Goal: Information Seeking & Learning: Learn about a topic

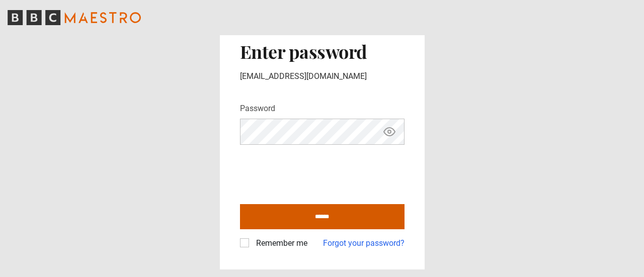
click at [300, 216] on input "******" at bounding box center [322, 216] width 164 height 25
type input "**********"
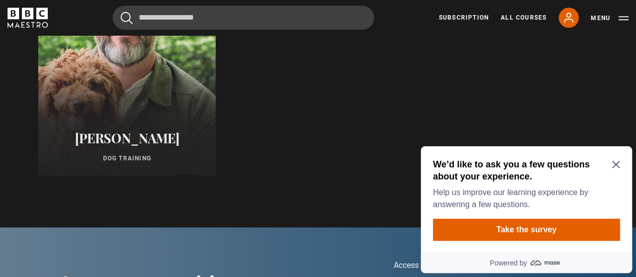
scroll to position [619, 0]
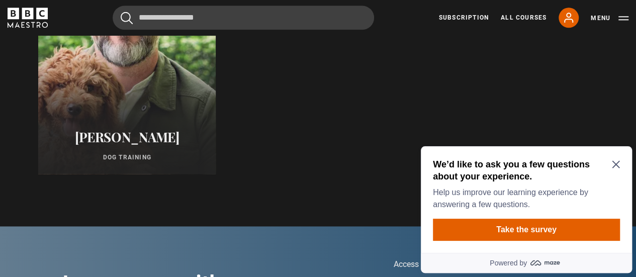
click at [156, 117] on div at bounding box center [127, 54] width 196 height 266
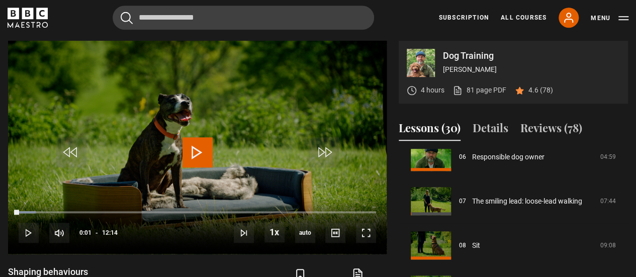
scroll to position [283, 0]
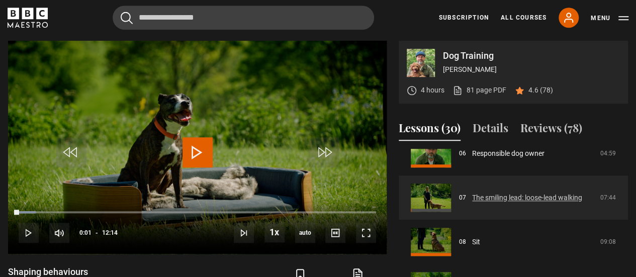
click at [536, 202] on link "The smiling lead: loose-lead walking" at bounding box center [527, 198] width 110 height 11
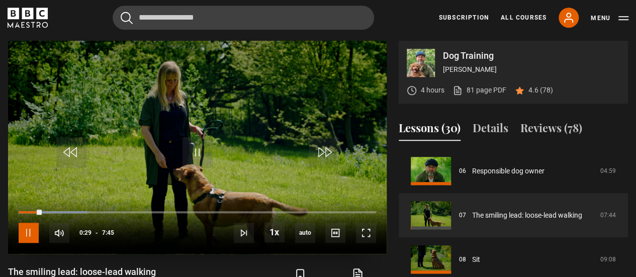
click at [28, 229] on span "Video Player" at bounding box center [29, 233] width 20 height 20
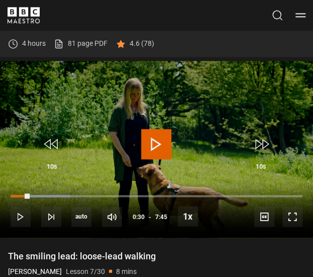
scroll to position [323, 0]
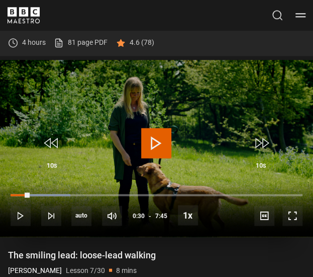
click at [160, 142] on span "Video Player" at bounding box center [156, 143] width 30 height 30
click at [156, 139] on span "Video Player" at bounding box center [156, 143] width 30 height 30
click at [153, 137] on span "Video Player" at bounding box center [156, 143] width 30 height 30
click at [156, 138] on span "Video Player" at bounding box center [156, 143] width 30 height 30
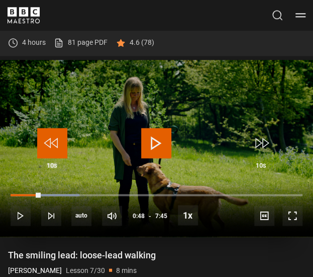
click at [54, 145] on span "Video Player" at bounding box center [52, 143] width 30 height 30
click at [164, 134] on span "Video Player" at bounding box center [156, 143] width 30 height 30
click at [48, 140] on span "Video Player" at bounding box center [52, 143] width 30 height 30
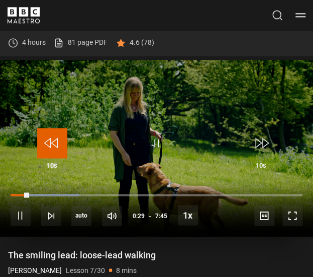
click at [48, 140] on span "Video Player" at bounding box center [52, 143] width 30 height 30
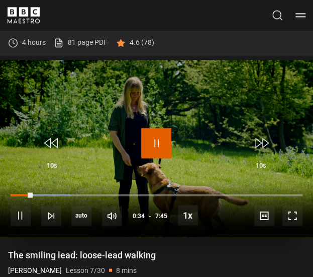
click at [156, 140] on span "Video Player" at bounding box center [156, 143] width 30 height 30
click at [161, 134] on span "Video Player" at bounding box center [156, 143] width 30 height 30
click at [156, 139] on span "Video Player" at bounding box center [156, 143] width 30 height 30
click at [153, 141] on span "Video Player" at bounding box center [156, 143] width 30 height 30
click at [157, 138] on span "Video Player" at bounding box center [156, 143] width 30 height 30
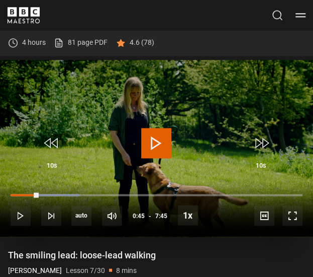
click at [153, 130] on span "Video Player" at bounding box center [156, 143] width 30 height 30
click at [155, 140] on span "Video Player" at bounding box center [156, 143] width 30 height 30
click at [154, 136] on span "Video Player" at bounding box center [156, 143] width 30 height 30
click at [154, 137] on span "Video Player" at bounding box center [156, 143] width 30 height 30
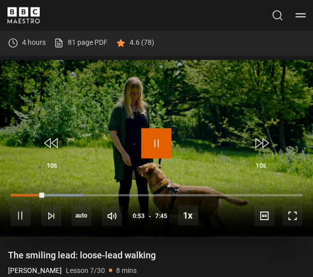
click at [159, 139] on span "Video Player" at bounding box center [156, 143] width 30 height 30
click at [160, 134] on span "Video Player" at bounding box center [156, 143] width 30 height 30
click at [157, 138] on span "Video Player" at bounding box center [156, 143] width 30 height 30
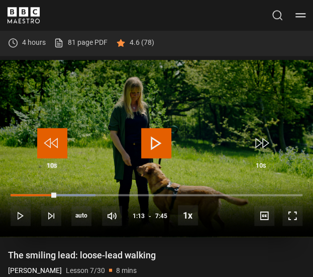
click at [56, 142] on span "Video Player" at bounding box center [52, 143] width 30 height 30
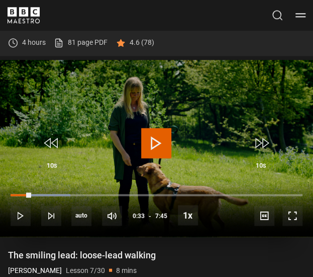
click at [166, 139] on span "Video Player" at bounding box center [156, 143] width 30 height 30
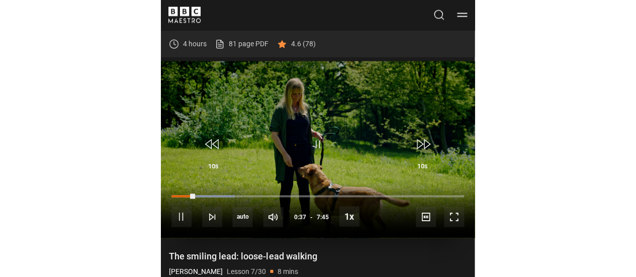
scroll to position [323, 0]
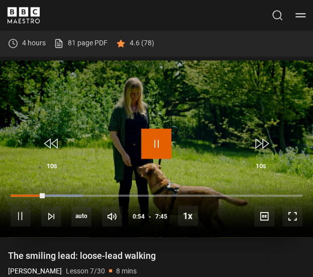
click at [157, 139] on span "Video Player" at bounding box center [156, 143] width 30 height 30
click at [158, 137] on span "Video Player" at bounding box center [156, 143] width 30 height 30
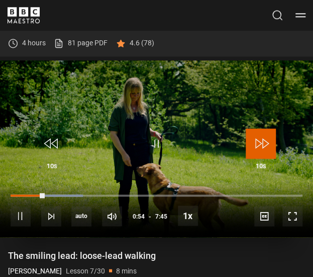
click at [263, 133] on span "Video Player" at bounding box center [261, 143] width 30 height 30
click at [263, 140] on span "Video Player" at bounding box center [261, 143] width 30 height 30
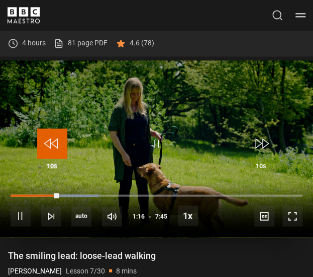
click at [46, 145] on span "Video Player" at bounding box center [52, 143] width 30 height 30
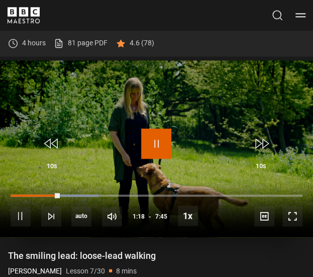
click at [155, 137] on span "Video Player" at bounding box center [156, 143] width 30 height 30
click at [158, 142] on span "Video Player" at bounding box center [156, 143] width 30 height 30
click at [159, 132] on span "Video Player" at bounding box center [156, 143] width 30 height 30
click at [155, 137] on span "Video Player" at bounding box center [156, 143] width 30 height 30
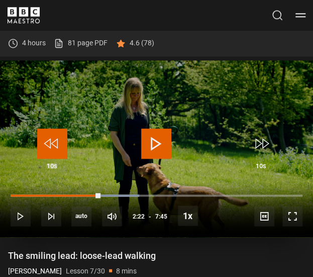
click at [55, 142] on span "Video Player" at bounding box center [52, 143] width 30 height 30
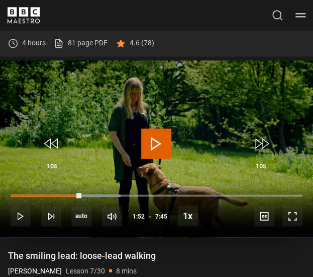
click at [152, 141] on span "Video Player" at bounding box center [156, 143] width 30 height 30
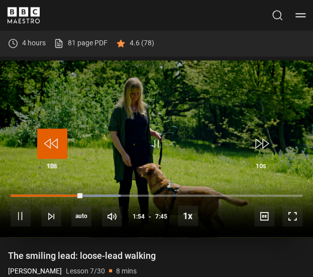
click at [53, 141] on span "Video Player" at bounding box center [52, 143] width 30 height 30
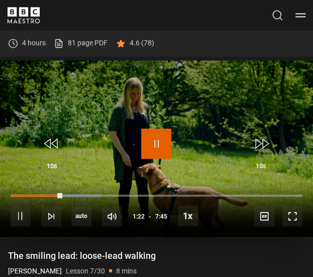
click at [154, 141] on span "Video Player" at bounding box center [156, 143] width 30 height 30
click at [156, 139] on span "Video Player" at bounding box center [156, 143] width 30 height 30
click at [156, 140] on span "Video Player" at bounding box center [156, 143] width 30 height 30
click at [161, 154] on span "Video Player" at bounding box center [156, 143] width 30 height 30
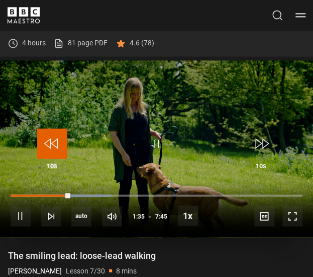
click at [54, 144] on span "Video Player" at bounding box center [52, 143] width 30 height 30
click at [56, 139] on span "Video Player" at bounding box center [52, 143] width 30 height 30
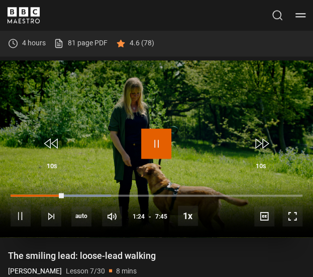
click at [158, 142] on span "Video Player" at bounding box center [156, 143] width 30 height 30
click at [156, 140] on span "Video Player" at bounding box center [156, 143] width 30 height 30
click at [160, 151] on span "Video Player" at bounding box center [156, 143] width 30 height 30
click at [156, 140] on span "Video Player" at bounding box center [156, 143] width 30 height 30
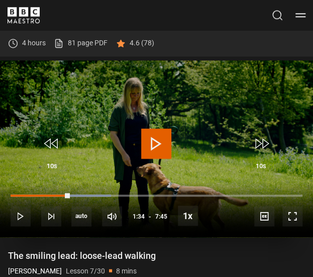
click at [159, 145] on span "Video Player" at bounding box center [156, 143] width 30 height 30
click at [160, 145] on span "Video Player" at bounding box center [156, 143] width 30 height 30
click at [158, 142] on span "Video Player" at bounding box center [156, 143] width 30 height 30
click at [53, 144] on span "Video Player" at bounding box center [52, 143] width 30 height 30
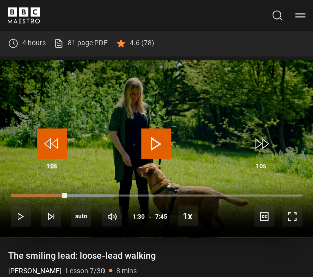
click at [53, 144] on span "Video Player" at bounding box center [52, 143] width 30 height 30
click at [160, 140] on span "Video Player" at bounding box center [156, 143] width 30 height 30
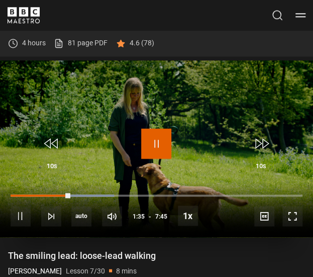
click at [152, 132] on span "Video Player" at bounding box center [156, 143] width 30 height 30
click at [148, 135] on span "Video Player" at bounding box center [156, 143] width 30 height 30
click at [148, 140] on span "Video Player" at bounding box center [156, 143] width 30 height 30
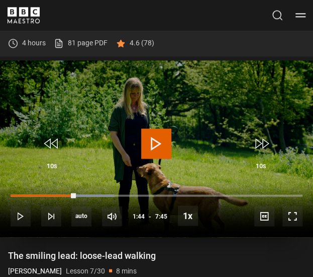
click at [155, 152] on span "Video Player" at bounding box center [156, 143] width 30 height 30
click at [155, 142] on span "Video Player" at bounding box center [156, 143] width 30 height 30
click at [158, 136] on span "Video Player" at bounding box center [156, 143] width 30 height 30
click at [158, 138] on span "Video Player" at bounding box center [156, 143] width 30 height 30
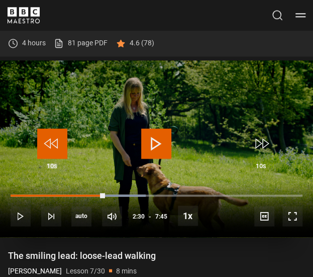
click at [52, 151] on span "Video Player" at bounding box center [52, 143] width 30 height 30
click at [156, 138] on span "Video Player" at bounding box center [156, 143] width 30 height 30
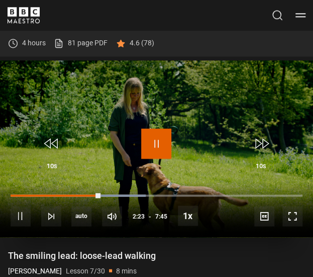
click at [158, 140] on span "Video Player" at bounding box center [156, 143] width 30 height 30
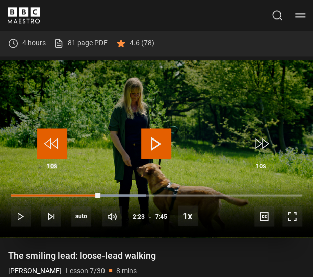
click at [49, 147] on span "Video Player" at bounding box center [52, 143] width 30 height 30
click at [155, 141] on span "Video Player" at bounding box center [156, 143] width 30 height 30
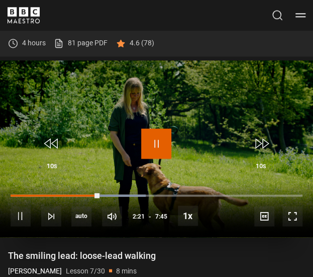
click at [157, 138] on span "Video Player" at bounding box center [156, 143] width 30 height 30
click at [158, 143] on span "Video Player" at bounding box center [156, 143] width 30 height 30
click at [150, 130] on span "Video Player" at bounding box center [156, 143] width 30 height 30
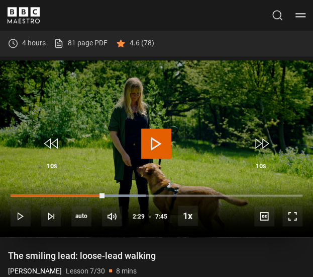
click at [150, 130] on span "Video Player" at bounding box center [156, 143] width 30 height 30
click at [154, 141] on span "Video Player" at bounding box center [156, 143] width 30 height 30
click at [151, 133] on span "Video Player" at bounding box center [156, 143] width 30 height 30
click at [157, 137] on span "Video Player" at bounding box center [156, 143] width 30 height 30
click at [163, 144] on span "Video Player" at bounding box center [156, 143] width 30 height 30
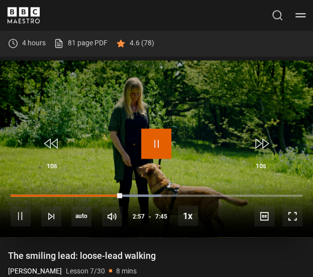
click at [156, 139] on span "Video Player" at bounding box center [156, 143] width 30 height 30
click at [165, 141] on span "Video Player" at bounding box center [156, 143] width 30 height 30
click at [156, 140] on span "Video Player" at bounding box center [156, 143] width 30 height 30
click at [157, 140] on span "Video Player" at bounding box center [156, 143] width 30 height 30
click at [156, 138] on span "Video Player" at bounding box center [156, 143] width 30 height 30
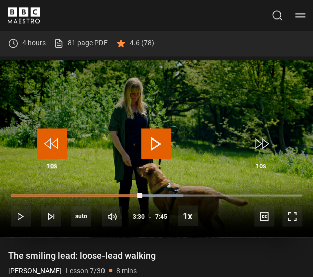
click at [55, 146] on span "Video Player" at bounding box center [52, 143] width 30 height 30
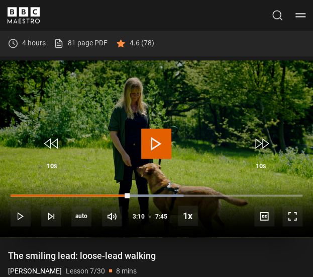
click at [176, 142] on video "Video Player" at bounding box center [156, 148] width 313 height 176
click at [157, 138] on span "Video Player" at bounding box center [156, 143] width 30 height 30
click at [155, 147] on span "Video Player" at bounding box center [156, 143] width 30 height 30
click at [156, 138] on span "Video Player" at bounding box center [156, 143] width 30 height 30
click at [155, 139] on span "Video Player" at bounding box center [156, 143] width 30 height 30
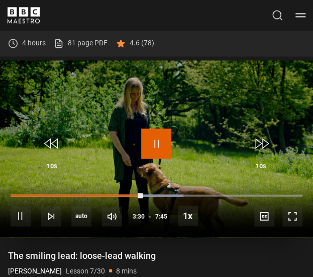
click at [155, 139] on span "Video Player" at bounding box center [156, 143] width 30 height 30
click at [161, 137] on span "Video Player" at bounding box center [156, 143] width 30 height 30
click at [156, 138] on span "Video Player" at bounding box center [156, 143] width 30 height 30
click at [164, 139] on span "Video Player" at bounding box center [156, 143] width 30 height 30
click at [156, 138] on span "Video Player" at bounding box center [156, 143] width 30 height 30
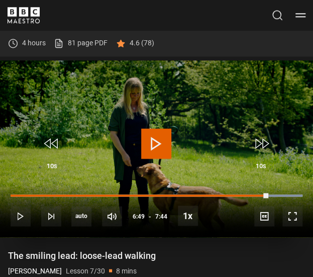
click at [156, 138] on span "Video Player" at bounding box center [156, 143] width 30 height 30
click at [159, 140] on span "Video Player" at bounding box center [156, 143] width 30 height 30
click at [119, 192] on div "10s Skip Back 10 seconds Play 10s Skip Forward 10 seconds Loaded : 100.00% 5:06…" at bounding box center [156, 209] width 313 height 56
click at [152, 152] on span "Video Player" at bounding box center [156, 143] width 30 height 30
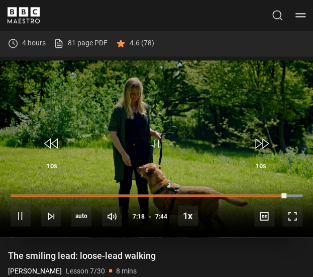
click at [136, 196] on div "10s Skip Back 10 seconds Pause 10s Skip Forward 10 seconds Loaded : 100.00% 3:1…" at bounding box center [156, 209] width 313 height 56
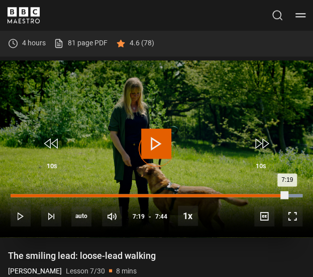
click at [136, 194] on div "Loaded : 100.00% 3:18 7:19" at bounding box center [157, 195] width 292 height 3
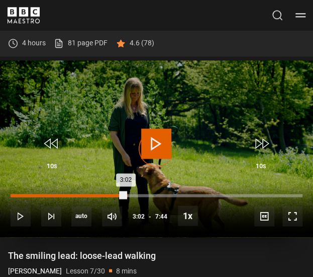
click at [126, 195] on div "3:02" at bounding box center [68, 195] width 115 height 3
click at [138, 194] on div "Loaded : 57.08% 3:22 3:23" at bounding box center [157, 195] width 292 height 3
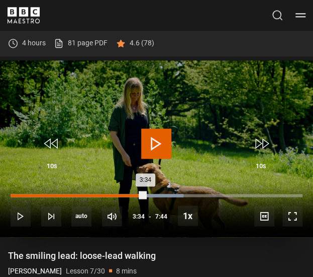
click at [145, 194] on div "Loaded : 59.23% 3:33 3:34" at bounding box center [157, 195] width 292 height 3
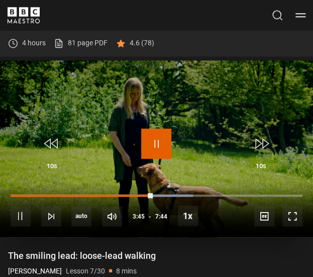
click at [156, 138] on span "Video Player" at bounding box center [156, 143] width 30 height 30
click at [159, 135] on span "Video Player" at bounding box center [156, 143] width 30 height 30
click at [156, 139] on span "Video Player" at bounding box center [156, 143] width 30 height 30
click at [162, 133] on span "Video Player" at bounding box center [156, 143] width 30 height 30
click at [157, 140] on span "Video Player" at bounding box center [156, 143] width 30 height 30
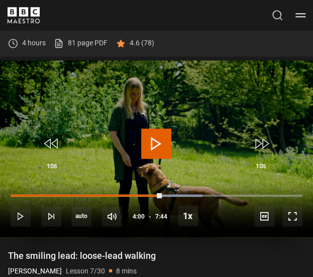
click at [162, 140] on span "Video Player" at bounding box center [156, 143] width 30 height 30
click at [155, 134] on span "Video Player" at bounding box center [156, 143] width 30 height 30
click at [152, 138] on span "Video Player" at bounding box center [156, 143] width 30 height 30
click at [156, 138] on span "Video Player" at bounding box center [156, 143] width 30 height 30
click at [156, 146] on span "Video Player" at bounding box center [156, 143] width 30 height 30
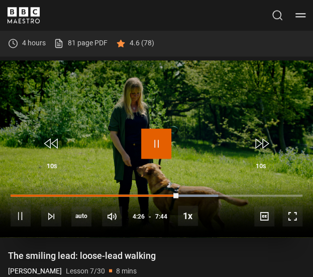
click at [161, 138] on span "Video Player" at bounding box center [156, 143] width 30 height 30
click at [146, 137] on span "Video Player" at bounding box center [156, 143] width 30 height 30
click at [158, 130] on span "Video Player" at bounding box center [156, 143] width 30 height 30
click at [166, 136] on span "Video Player" at bounding box center [156, 143] width 30 height 30
click at [155, 141] on span "Video Player" at bounding box center [156, 143] width 30 height 30
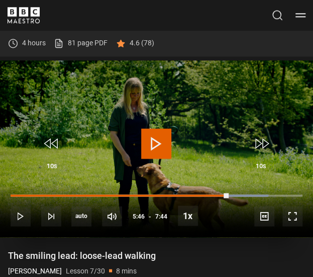
click at [155, 141] on span "Video Player" at bounding box center [156, 143] width 30 height 30
click at [156, 139] on span "Video Player" at bounding box center [156, 143] width 30 height 30
click at [165, 142] on span "Video Player" at bounding box center [156, 143] width 30 height 30
click at [157, 141] on span "Video Player" at bounding box center [156, 143] width 30 height 30
click at [156, 141] on span "Video Player" at bounding box center [156, 143] width 30 height 30
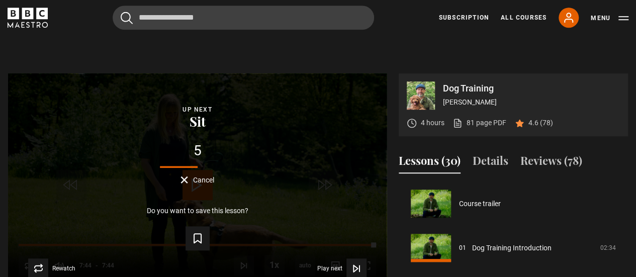
scroll to position [372, 0]
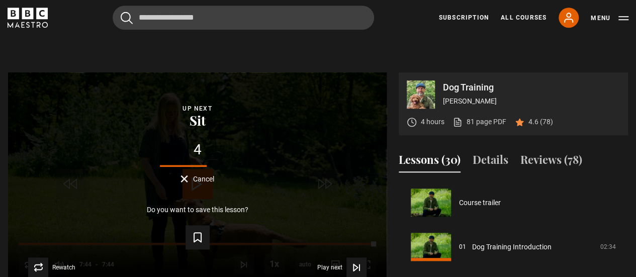
click at [201, 182] on span "Cancel" at bounding box center [203, 179] width 21 height 7
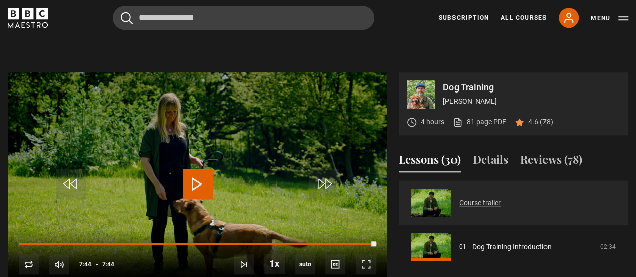
click at [459, 204] on link "Course trailer" at bounding box center [480, 203] width 42 height 11
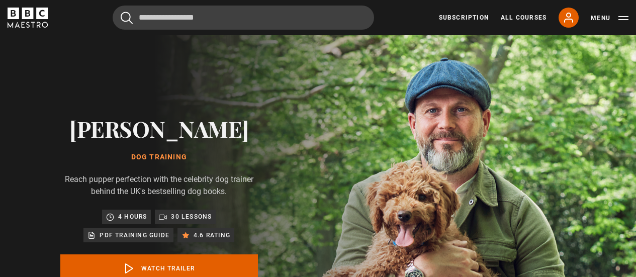
scroll to position [404, 0]
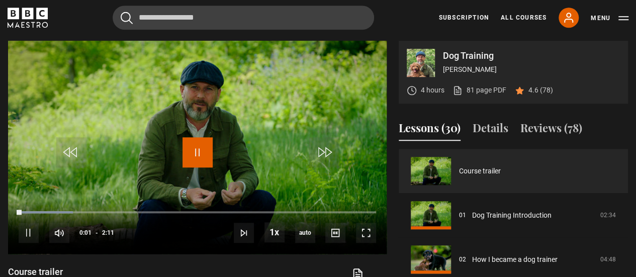
click at [197, 151] on span "Video Player" at bounding box center [198, 152] width 30 height 30
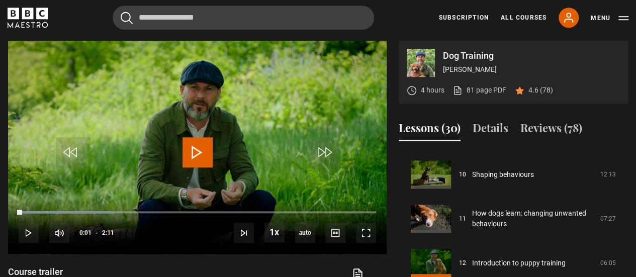
scroll to position [450, 0]
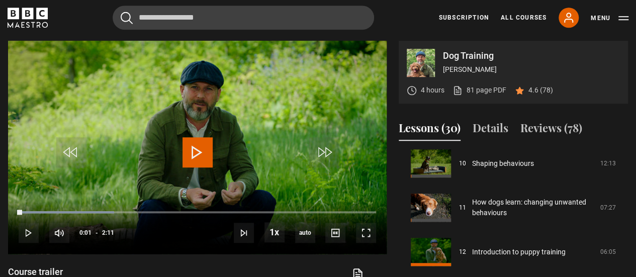
click at [392, 142] on div "Dog Training [PERSON_NAME] 4 hours 81 page PDF (opens in new tab) 4.6 (78) Vide…" at bounding box center [318, 203] width 620 height 325
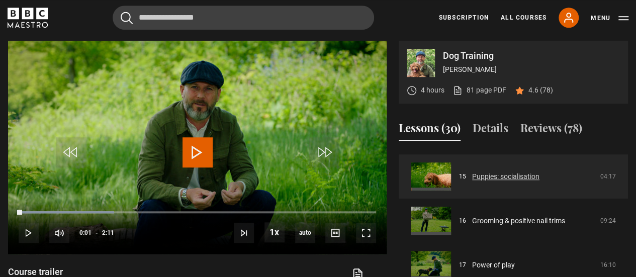
scroll to position [664, 0]
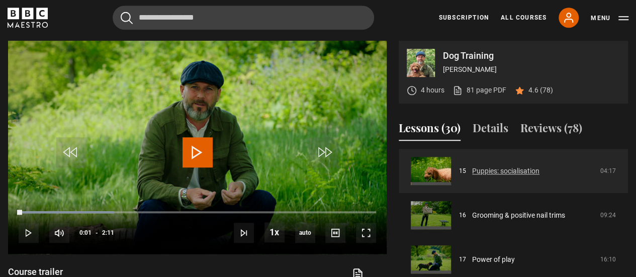
click at [485, 174] on link "Puppies: socialisation" at bounding box center [505, 171] width 67 height 11
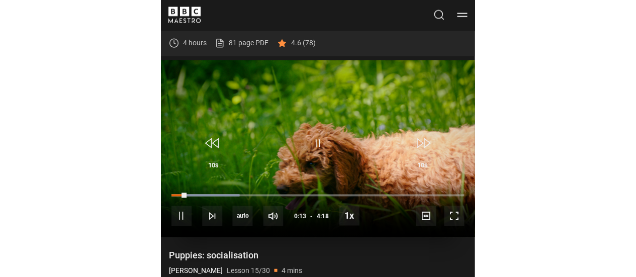
scroll to position [325, 0]
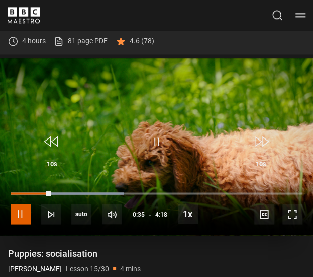
click at [19, 212] on span "Video Player" at bounding box center [21, 214] width 20 height 20
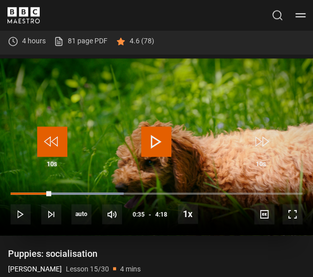
click at [52, 136] on span "Video Player" at bounding box center [52, 141] width 30 height 30
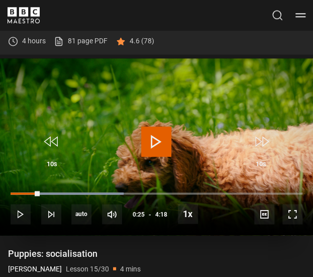
click at [157, 146] on span "Video Player" at bounding box center [156, 141] width 30 height 30
click at [156, 140] on span "Video Player" at bounding box center [156, 141] width 30 height 30
click at [156, 139] on span "Video Player" at bounding box center [156, 141] width 30 height 30
click at [157, 138] on span "Video Player" at bounding box center [156, 141] width 30 height 30
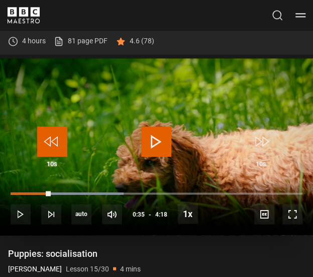
click at [41, 144] on span "Video Player" at bounding box center [52, 141] width 30 height 30
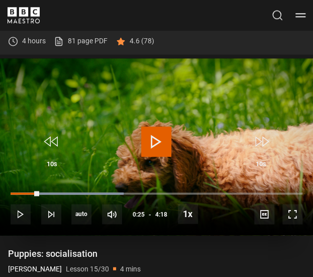
click at [168, 140] on span "Video Player" at bounding box center [156, 141] width 30 height 30
click at [157, 138] on span "Video Player" at bounding box center [156, 141] width 30 height 30
click at [150, 145] on span "Video Player" at bounding box center [156, 141] width 30 height 30
click at [155, 143] on span "Video Player" at bounding box center [156, 141] width 30 height 30
click at [164, 139] on span "Video Player" at bounding box center [156, 141] width 30 height 30
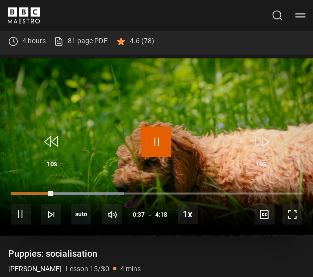
click at [157, 138] on span "Video Player" at bounding box center [156, 141] width 30 height 30
click at [153, 137] on span "Video Player" at bounding box center [156, 141] width 30 height 30
click at [156, 136] on span "Video Player" at bounding box center [156, 141] width 30 height 30
click at [163, 137] on span "Video Player" at bounding box center [156, 141] width 30 height 30
click at [155, 140] on span "Video Player" at bounding box center [156, 141] width 30 height 30
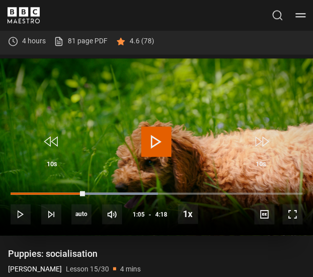
click at [155, 140] on span "Video Player" at bounding box center [156, 141] width 30 height 30
click at [149, 148] on span "Video Player" at bounding box center [156, 141] width 30 height 30
click at [155, 140] on span "Video Player" at bounding box center [156, 141] width 30 height 30
click at [153, 136] on span "Video Player" at bounding box center [156, 141] width 30 height 30
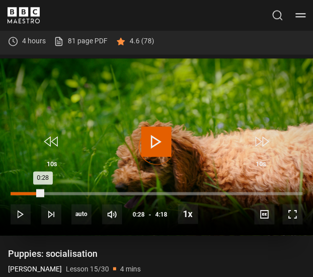
click at [42, 193] on div "Loaded : 0.00% 0:28 0:28" at bounding box center [157, 193] width 292 height 3
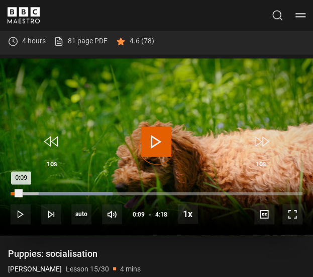
click at [21, 192] on div "0:09" at bounding box center [16, 193] width 11 height 3
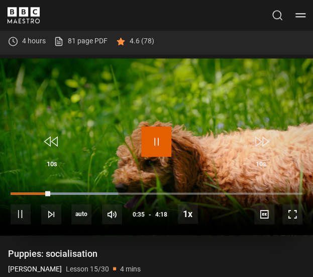
click at [156, 141] on span "Video Player" at bounding box center [156, 141] width 30 height 30
click at [156, 134] on span "Video Player" at bounding box center [156, 141] width 30 height 30
click at [156, 136] on span "Video Player" at bounding box center [156, 141] width 30 height 30
click at [153, 136] on span "Video Player" at bounding box center [156, 141] width 30 height 30
click at [156, 137] on span "Video Player" at bounding box center [156, 141] width 30 height 30
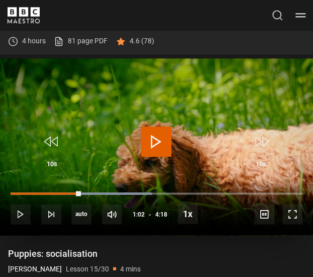
click at [154, 144] on span "Video Player" at bounding box center [156, 141] width 30 height 30
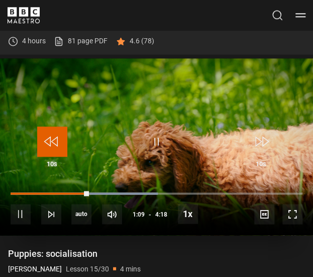
click at [58, 139] on span "Video Player" at bounding box center [52, 141] width 30 height 30
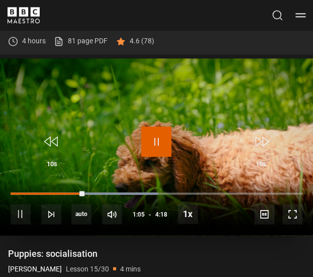
click at [159, 139] on span "Video Player" at bounding box center [156, 141] width 30 height 30
click at [157, 145] on span "Video Player" at bounding box center [156, 141] width 30 height 30
click at [157, 134] on span "Video Player" at bounding box center [156, 141] width 30 height 30
click at [154, 146] on span "Video Player" at bounding box center [156, 141] width 30 height 30
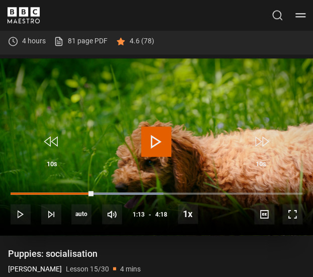
click at [166, 139] on span "Video Player" at bounding box center [156, 141] width 30 height 30
click at [154, 136] on span "Video Player" at bounding box center [156, 141] width 30 height 30
click at [155, 141] on span "Video Player" at bounding box center [156, 141] width 30 height 30
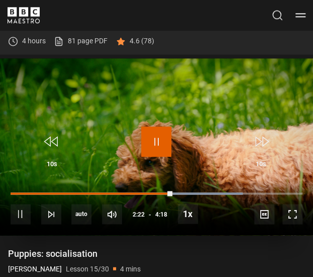
click at [157, 137] on span "Video Player" at bounding box center [156, 141] width 30 height 30
click at [176, 137] on video "Video Player" at bounding box center [156, 146] width 313 height 176
click at [157, 138] on span "Video Player" at bounding box center [156, 141] width 30 height 30
click at [158, 131] on span "Video Player" at bounding box center [156, 141] width 30 height 30
click at [158, 136] on span "Video Player" at bounding box center [156, 141] width 30 height 30
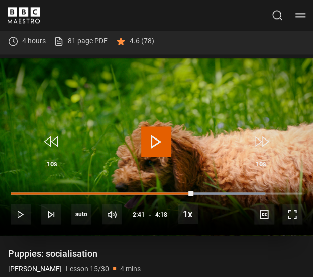
click at [157, 142] on span "Video Player" at bounding box center [156, 141] width 30 height 30
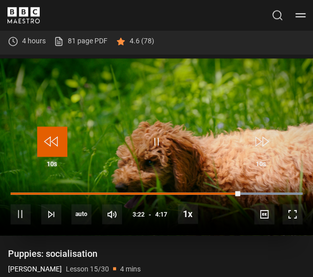
click at [47, 140] on span "Video Player" at bounding box center [52, 141] width 30 height 30
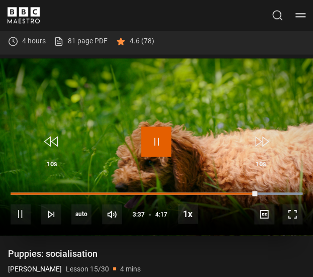
click at [156, 137] on span "Video Player" at bounding box center [156, 141] width 30 height 30
click at [152, 131] on span "Video Player" at bounding box center [156, 141] width 30 height 30
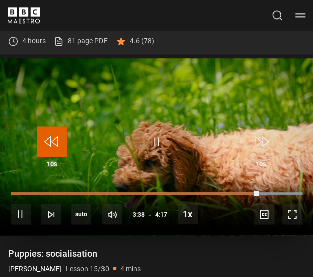
click at [48, 139] on span "Video Player" at bounding box center [52, 141] width 30 height 30
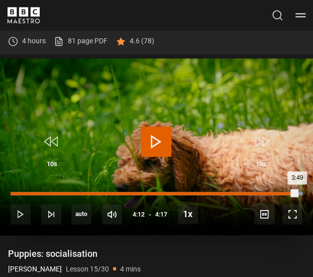
click at [297, 192] on div "Loaded : 100.00% 4:12 3:49" at bounding box center [157, 193] width 292 height 3
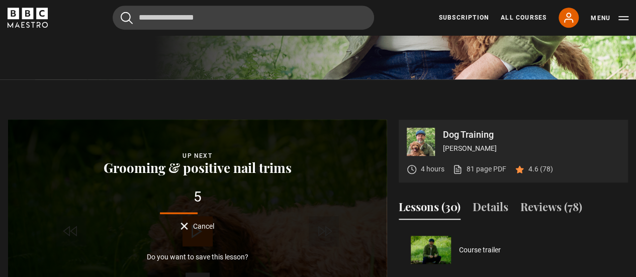
click at [193, 225] on span "Cancel" at bounding box center [203, 226] width 21 height 7
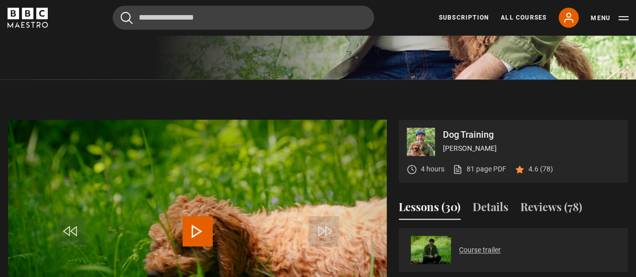
click at [470, 251] on link "Course trailer" at bounding box center [480, 250] width 42 height 11
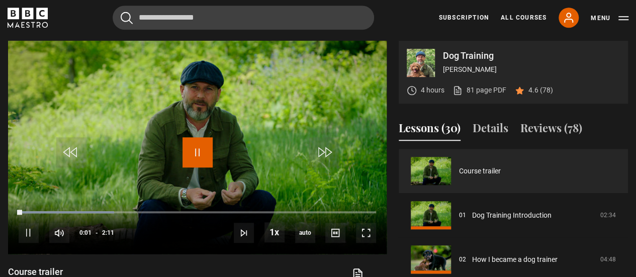
click at [192, 150] on span "Video Player" at bounding box center [198, 152] width 30 height 30
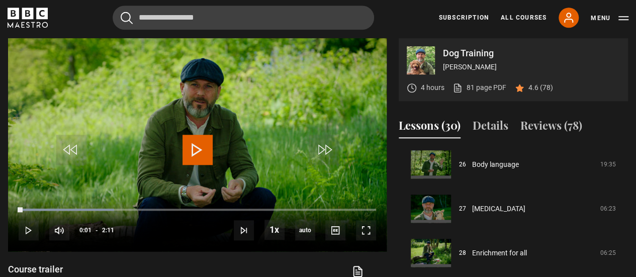
scroll to position [396, 0]
